Goal: Task Accomplishment & Management: Manage account settings

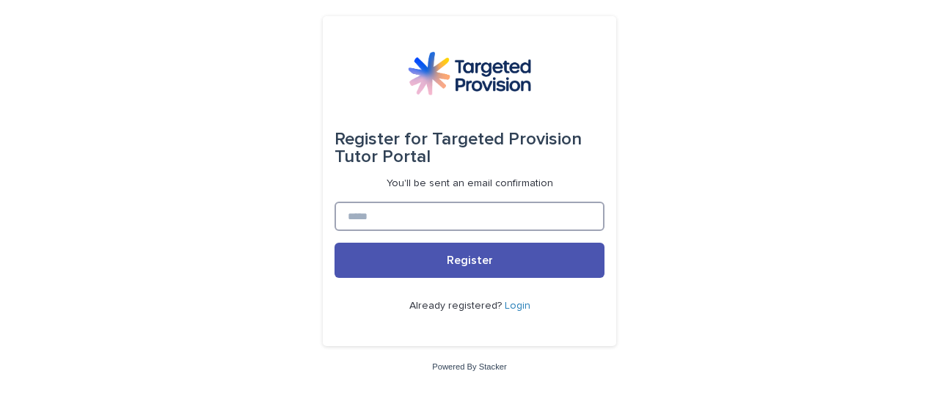
click at [392, 216] on input at bounding box center [469, 216] width 270 height 29
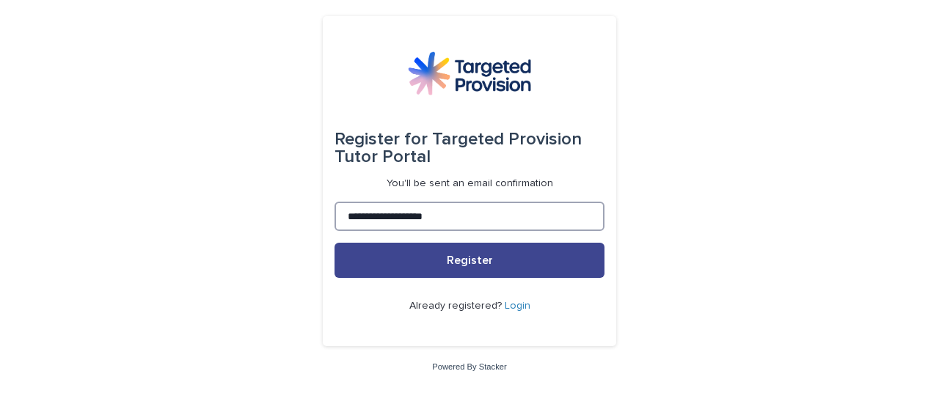
type input "**********"
click at [456, 266] on button "Register" at bounding box center [469, 260] width 270 height 35
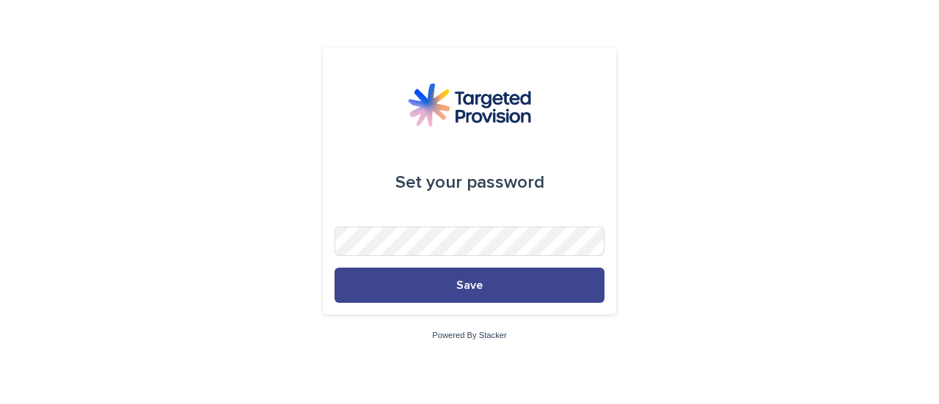
click at [475, 284] on span "Save" at bounding box center [469, 285] width 26 height 12
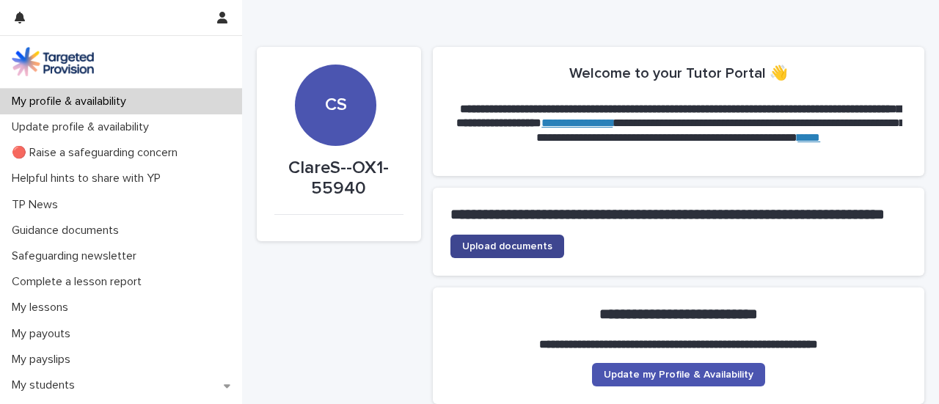
click at [525, 252] on span "Upload documents" at bounding box center [507, 246] width 90 height 10
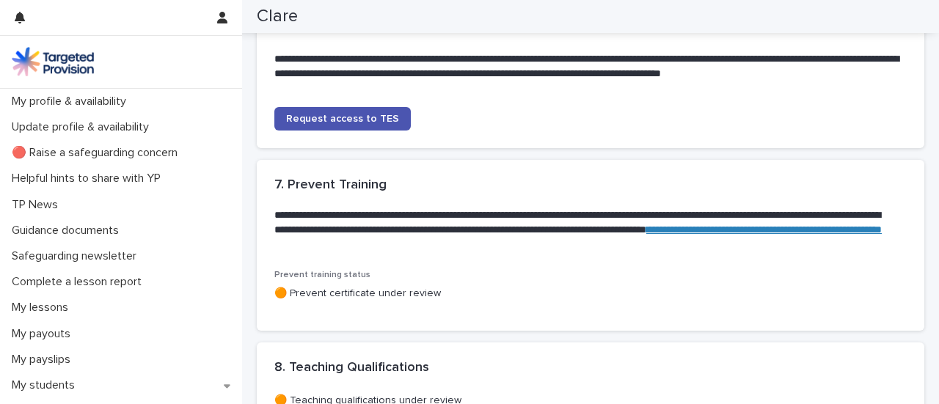
scroll to position [1444, 0]
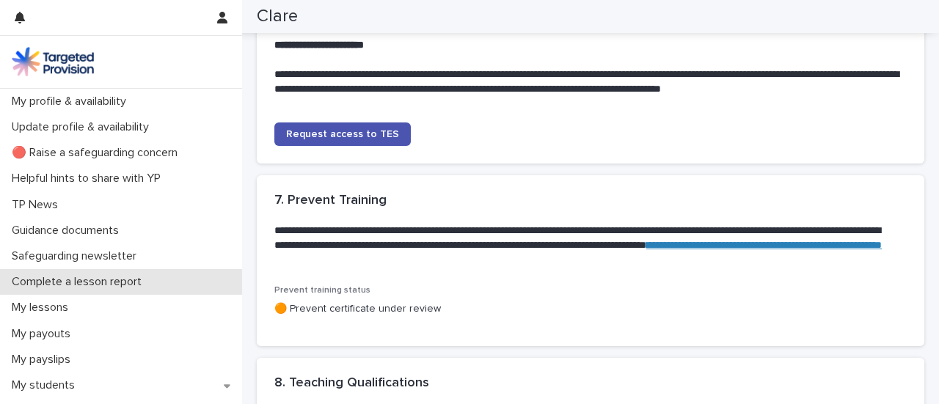
click at [116, 280] on p "Complete a lesson report" at bounding box center [79, 282] width 147 height 14
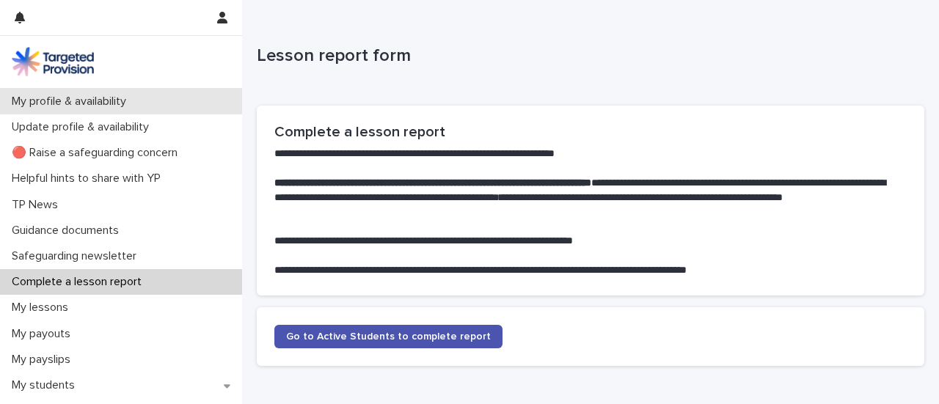
click at [100, 101] on p "My profile & availability" at bounding box center [72, 102] width 132 height 14
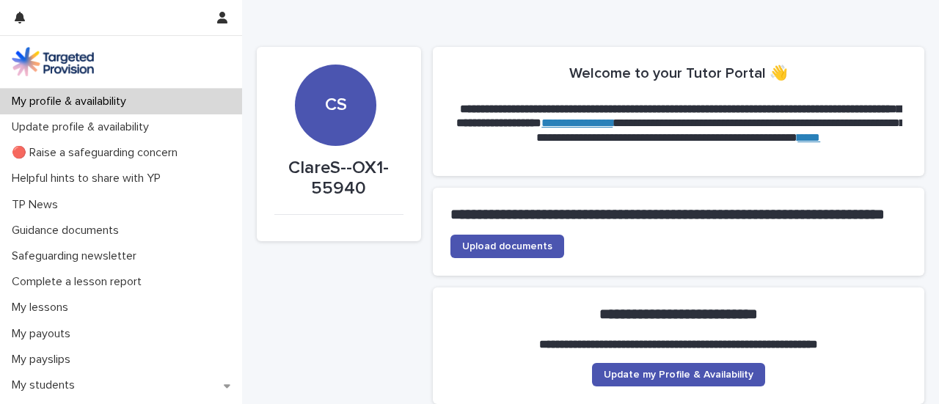
click at [59, 106] on p "My profile & availability" at bounding box center [72, 102] width 132 height 14
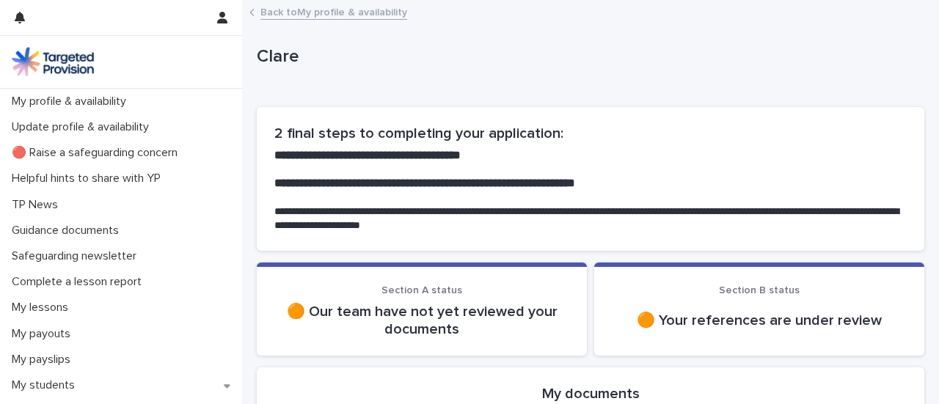
click at [83, 57] on img at bounding box center [53, 61] width 82 height 29
